Goal: Information Seeking & Learning: Find contact information

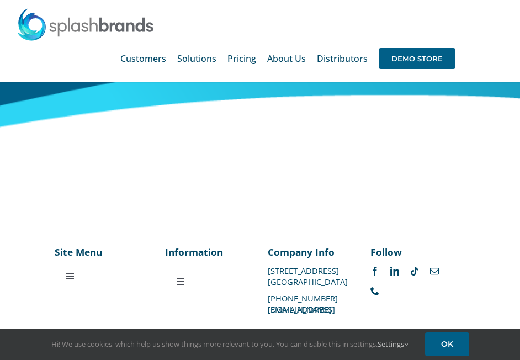
scroll to position [4955, 0]
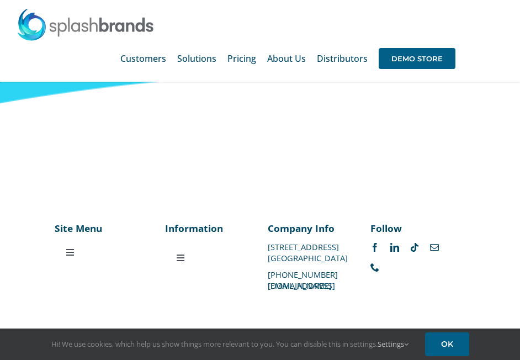
click at [456, 290] on div "Site Menu Toggle Navigation Customers Solutions Stores New Hire Kits Manufactur…" at bounding box center [260, 260] width 411 height 78
click at [321, 267] on div "Company Info 1100 Valwood Parkway #114 Carrollton, TX 75006 469-501-2888 suppor…" at bounding box center [311, 254] width 87 height 67
drag, startPoint x: 321, startPoint y: 267, endPoint x: 337, endPoint y: 272, distance: 16.8
click at [337, 272] on div "Company Info 1100 Valwood Parkway #114 Carrollton, TX 75006 469-501-2888 suppor…" at bounding box center [311, 254] width 87 height 67
drag, startPoint x: 337, startPoint y: 272, endPoint x: 257, endPoint y: 254, distance: 82.1
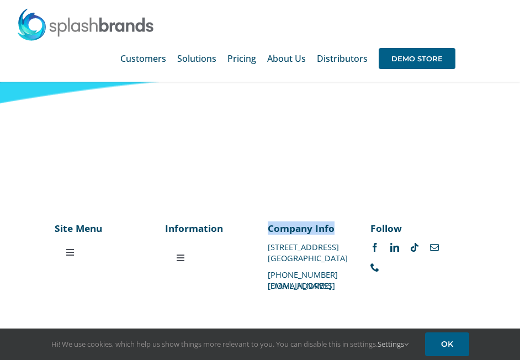
click at [257, 254] on div "Site Menu Toggle Navigation Customers Solutions Stores New Hire Kits Manufactur…" at bounding box center [260, 260] width 411 height 78
drag, startPoint x: 257, startPoint y: 254, endPoint x: 274, endPoint y: 259, distance: 17.5
click at [274, 258] on p "[GEOGRAPHIC_DATA]" at bounding box center [311, 258] width 87 height 0
click at [321, 274] on div "Company Info 1100 Valwood Parkway #114 Carrollton, TX 75006 469-501-2888 suppor…" at bounding box center [311, 254] width 87 height 67
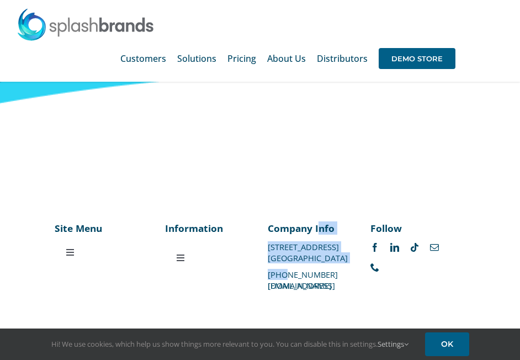
drag, startPoint x: 321, startPoint y: 274, endPoint x: 284, endPoint y: 279, distance: 37.3
click at [284, 279] on div "Company Info 1100 Valwood Parkway #114 Carrollton, TX 75006 469-501-2888 suppor…" at bounding box center [311, 254] width 87 height 67
click at [284, 274] on p "[PHONE_NUMBER]" at bounding box center [311, 274] width 87 height 0
drag, startPoint x: 376, startPoint y: 288, endPoint x: 292, endPoint y: 289, distance: 83.9
click at [292, 289] on div "Site Menu Toggle Navigation Customers Solutions Stores New Hire Kits Manufactur…" at bounding box center [260, 260] width 411 height 78
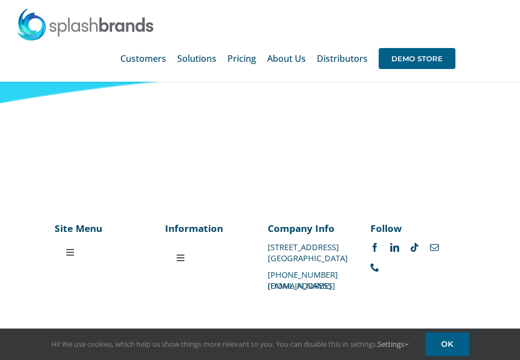
drag, startPoint x: 292, startPoint y: 289, endPoint x: 366, endPoint y: 283, distance: 74.8
click at [355, 285] on p "[EMAIL_ADDRESS][DOMAIN_NAME]" at bounding box center [311, 285] width 87 height 0
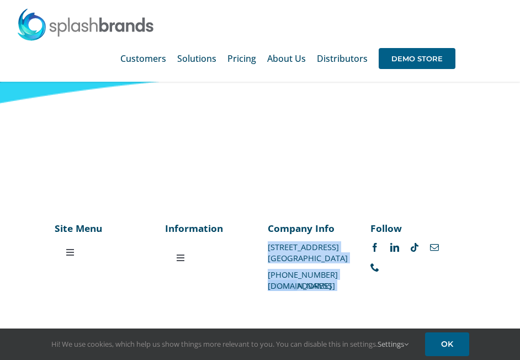
drag, startPoint x: 375, startPoint y: 286, endPoint x: 359, endPoint y: 285, distance: 16.0
click at [359, 285] on div "Site Menu Toggle Navigation Customers Solutions Stores New Hire Kits Manufactur…" at bounding box center [260, 260] width 411 height 78
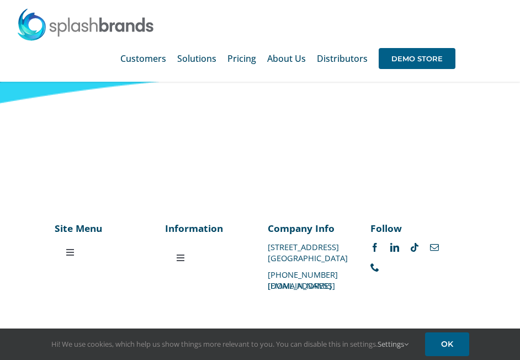
click at [247, 291] on div "Site Menu Toggle Navigation Customers Solutions Stores New Hire Kits Manufactur…" at bounding box center [260, 260] width 411 height 78
click at [267, 288] on div "Company Info 1100 Valwood Parkway #114 Carrollton, TX 75006 469-501-2888 suppor…" at bounding box center [311, 254] width 103 height 67
copy p "[EMAIL_ADDRESS][DOMAIN_NAME]"
drag, startPoint x: 269, startPoint y: 286, endPoint x: 371, endPoint y: 285, distance: 102.6
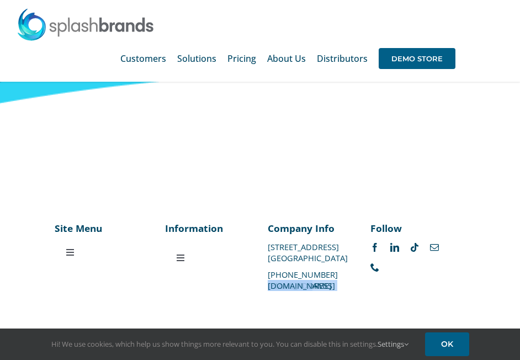
click at [355, 285] on p "[EMAIL_ADDRESS][DOMAIN_NAME]" at bounding box center [311, 285] width 87 height 0
